Goal: Information Seeking & Learning: Learn about a topic

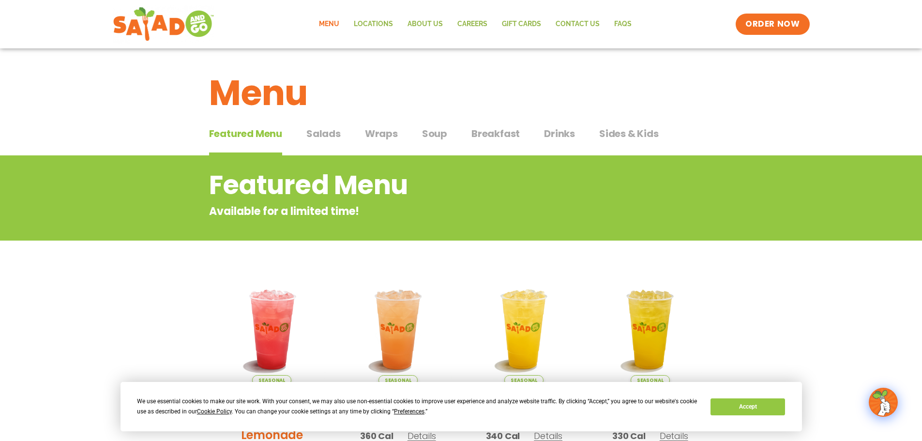
click at [377, 131] on span "Wraps" at bounding box center [381, 133] width 33 height 15
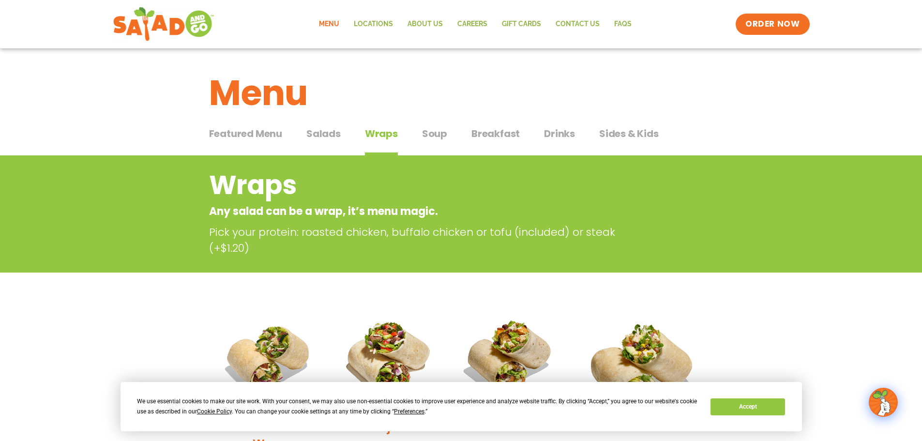
click at [330, 131] on span "Salads" at bounding box center [323, 133] width 34 height 15
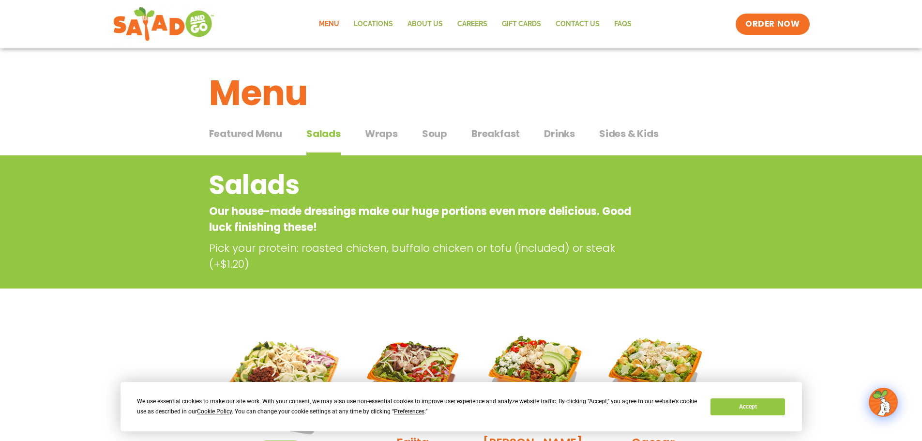
click at [502, 133] on span "Breakfast" at bounding box center [496, 133] width 48 height 15
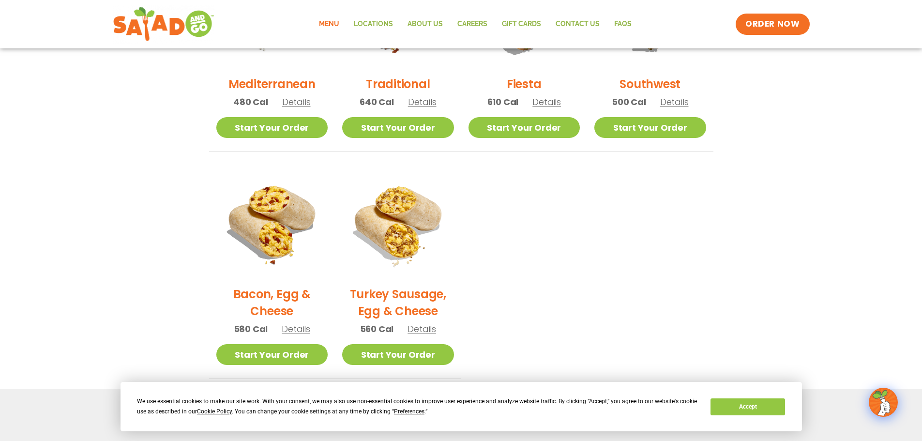
scroll to position [339, 0]
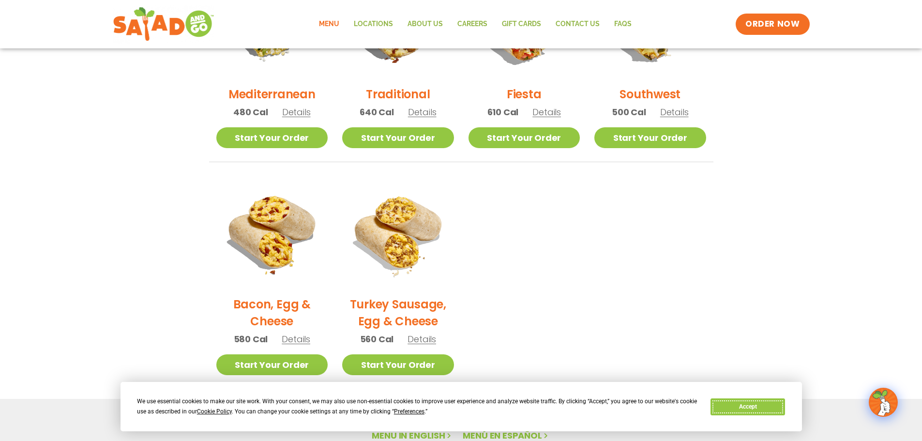
click at [745, 406] on button "Accept" at bounding box center [748, 406] width 75 height 17
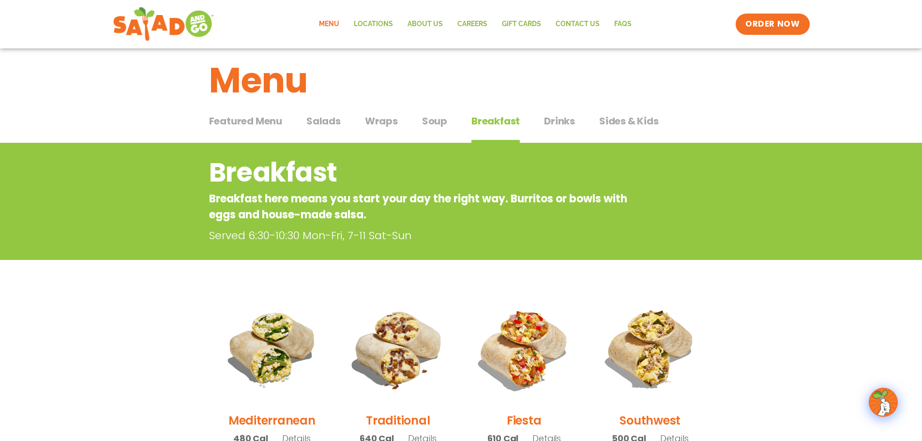
scroll to position [0, 0]
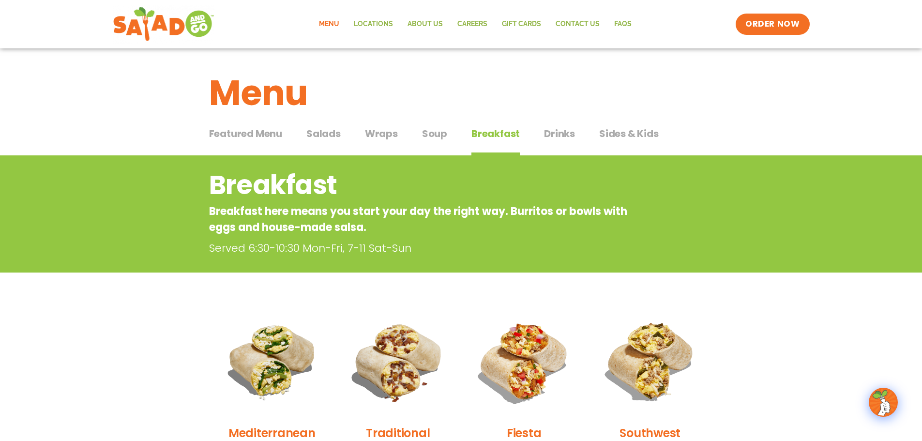
click at [578, 128] on div "Featured Menu Featured Menu Salads Salads Wraps Wraps Soup Soup Breakfast Break…" at bounding box center [461, 139] width 504 height 33
click at [550, 136] on span "Drinks" at bounding box center [559, 133] width 31 height 15
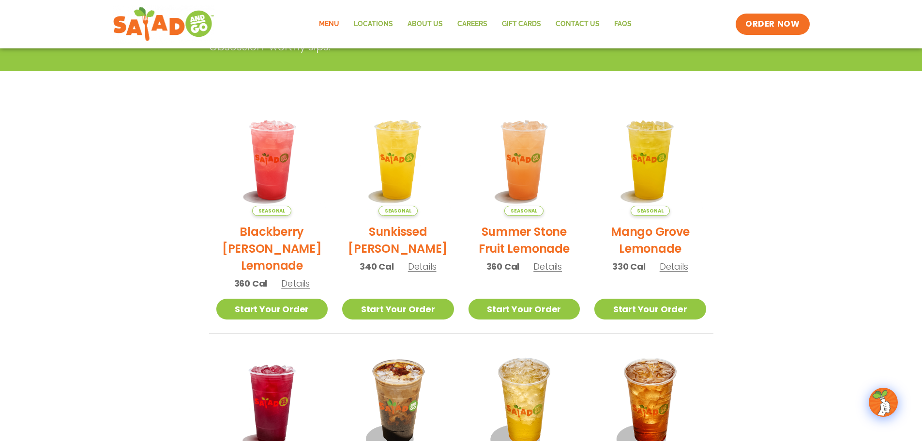
scroll to position [194, 0]
